Goal: Information Seeking & Learning: Learn about a topic

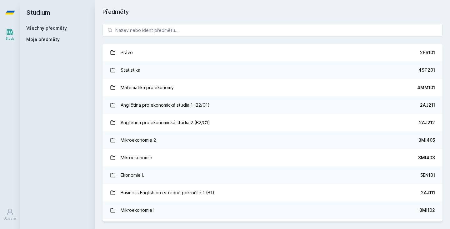
click at [196, 22] on div "Právo 2PR101 Statistika 4ST201 Matematika pro ekonomy 4MM101 Angličtina pro eko…" at bounding box center [272, 122] width 355 height 213
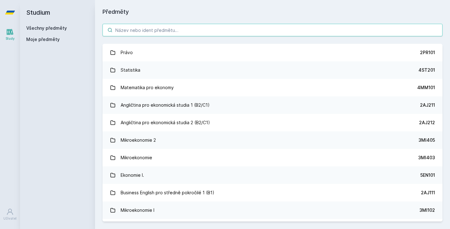
click at [195, 26] on input "search" at bounding box center [273, 30] width 340 height 13
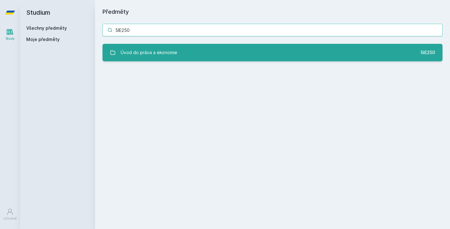
type input "5IE250"
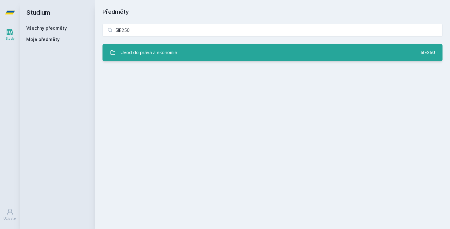
click at [179, 44] on link "Úvod do práva a ekonomie 5IE250" at bounding box center [273, 53] width 340 height 18
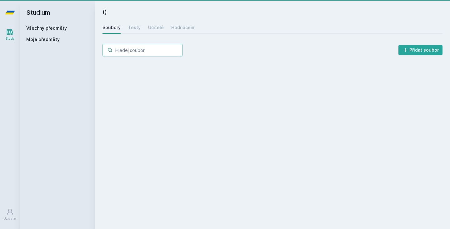
click at [176, 48] on input "search" at bounding box center [143, 50] width 80 height 13
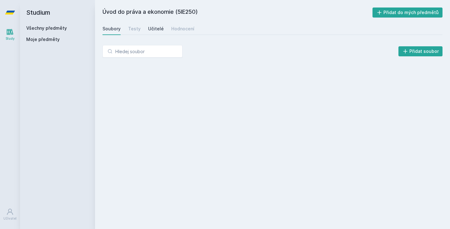
click at [153, 31] on div "Učitelé" at bounding box center [156, 29] width 16 height 6
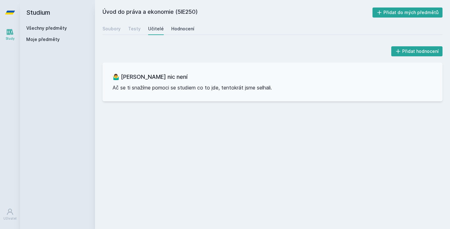
click at [175, 28] on div "Hodnocení" at bounding box center [182, 29] width 23 height 6
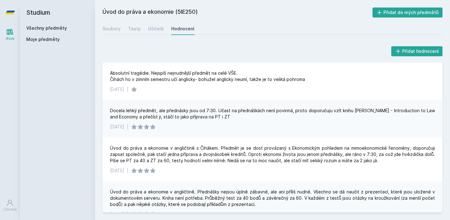
click at [117, 36] on div "Úvod do práva a ekonomie (5IE250) Přidat do mých předmětů [GEOGRAPHIC_DATA] Tes…" at bounding box center [273, 110] width 340 height 205
click at [118, 29] on div "Soubory" at bounding box center [112, 29] width 18 height 6
